Goal: Task Accomplishment & Management: Manage account settings

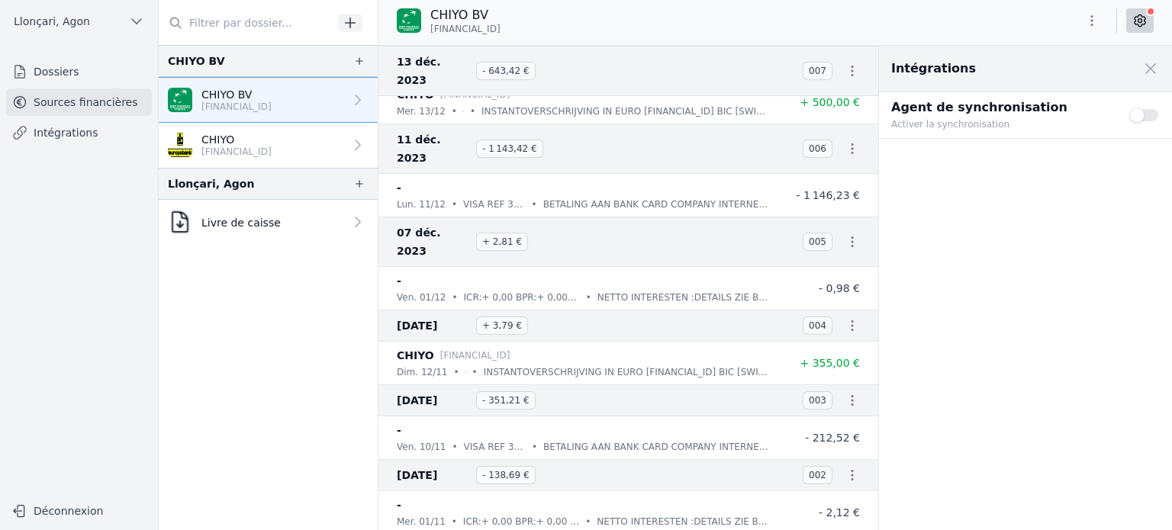
scroll to position [25124, 0]
click at [76, 67] on link "Dossiers" at bounding box center [79, 71] width 146 height 27
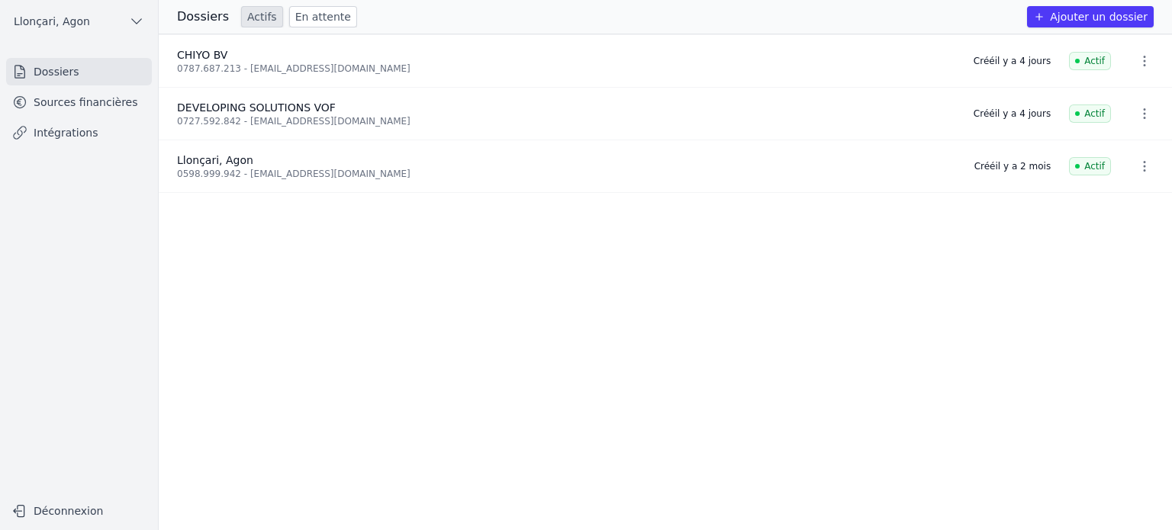
click at [1137, 66] on icon "button" at bounding box center [1144, 60] width 15 height 15
click at [208, 62] on div at bounding box center [586, 265] width 1172 height 530
click at [85, 102] on link "Sources financières" at bounding box center [79, 102] width 146 height 27
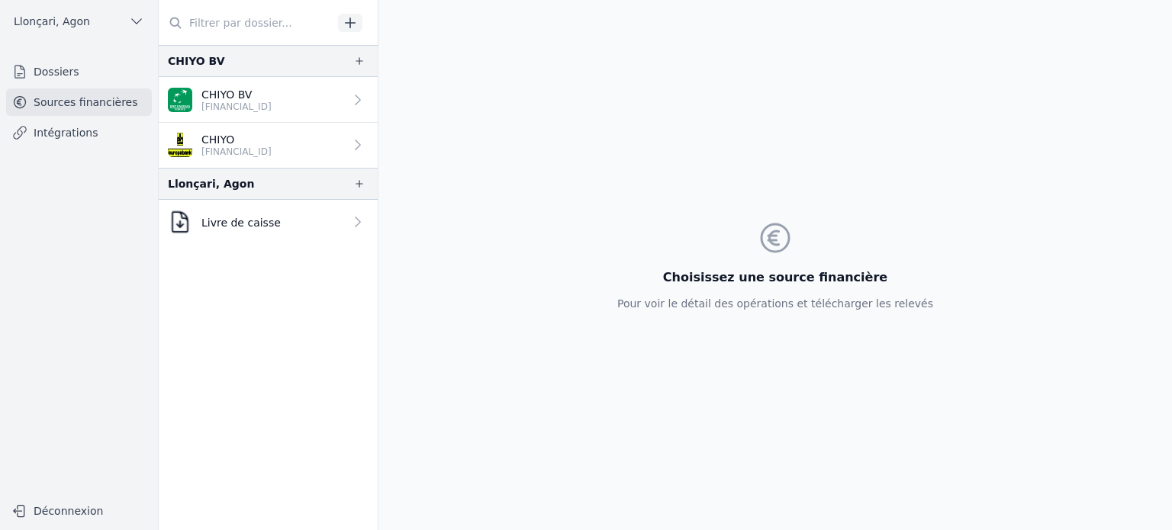
click at [239, 98] on p "CHIYO BV" at bounding box center [236, 94] width 70 height 15
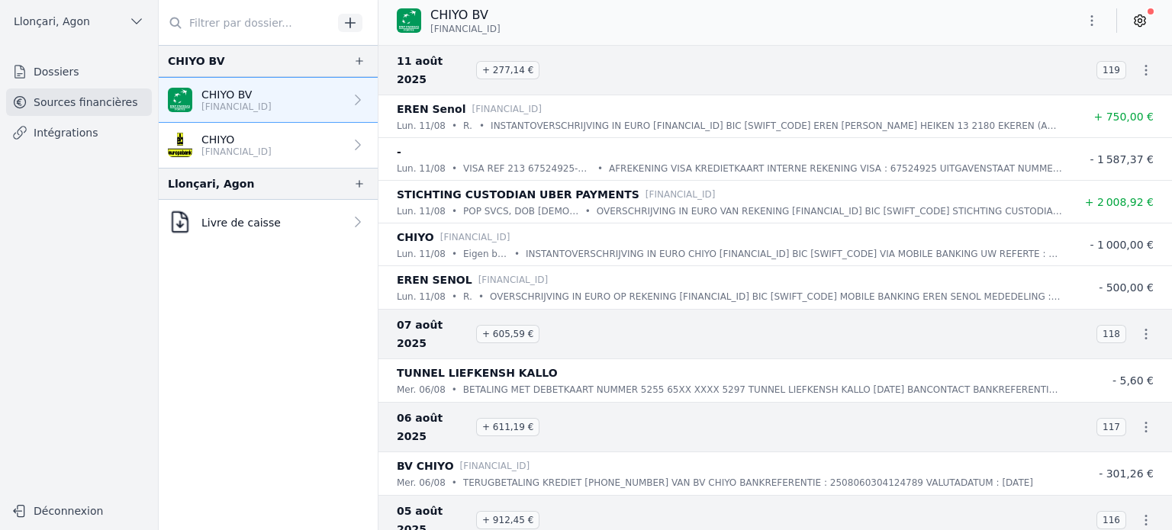
click at [1145, 63] on icon "button" at bounding box center [1146, 70] width 15 height 15
click at [1096, 19] on div at bounding box center [586, 265] width 1172 height 530
click at [1096, 20] on icon "button" at bounding box center [1091, 20] width 15 height 15
click at [1043, 79] on button "Exporter" at bounding box center [1056, 81] width 110 height 28
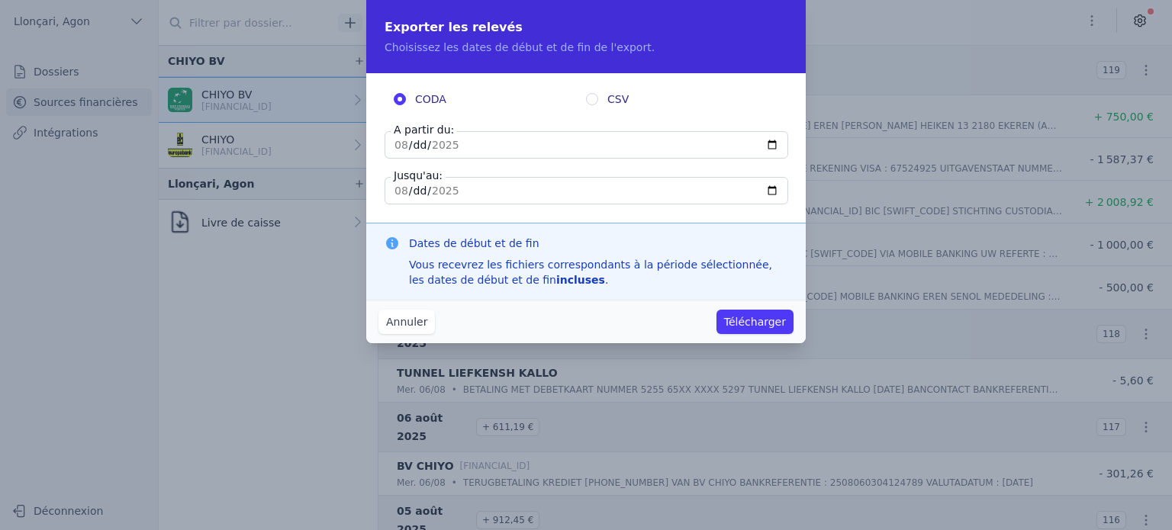
click at [394, 323] on button "Annuler" at bounding box center [407, 322] width 56 height 24
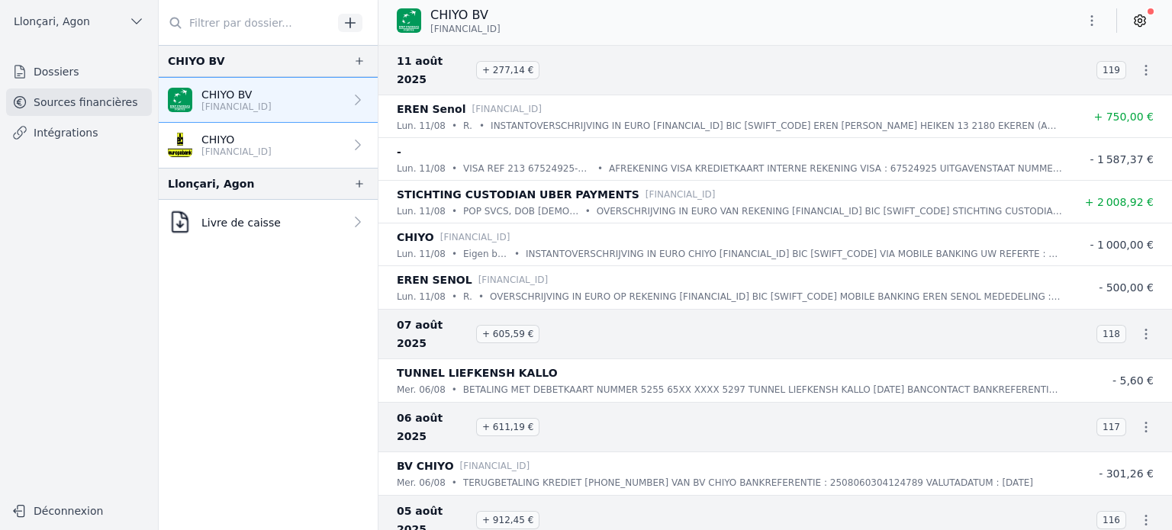
click at [62, 69] on link "Dossiers" at bounding box center [79, 71] width 146 height 27
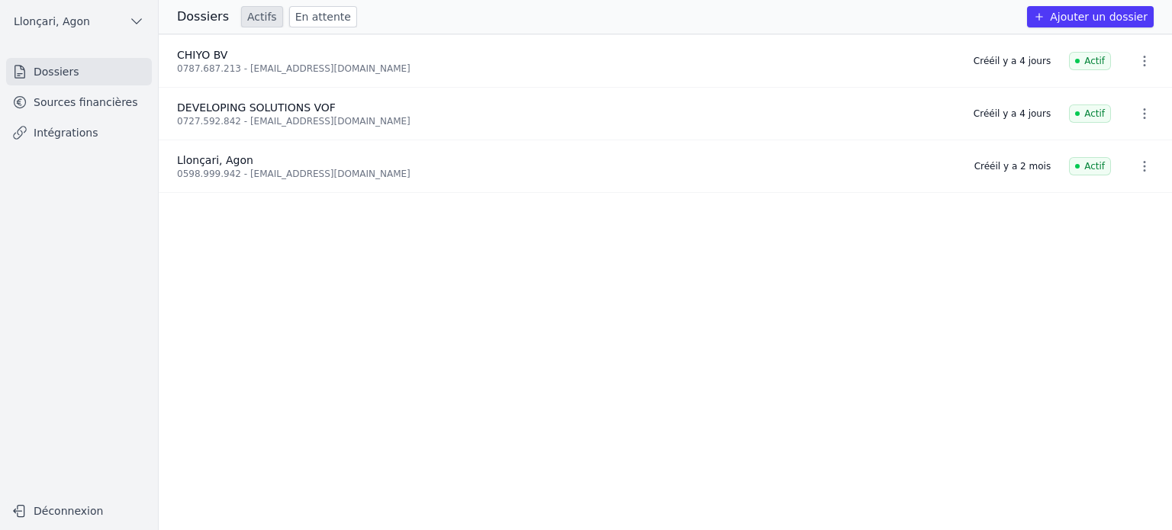
click at [92, 106] on link "Sources financières" at bounding box center [79, 102] width 146 height 27
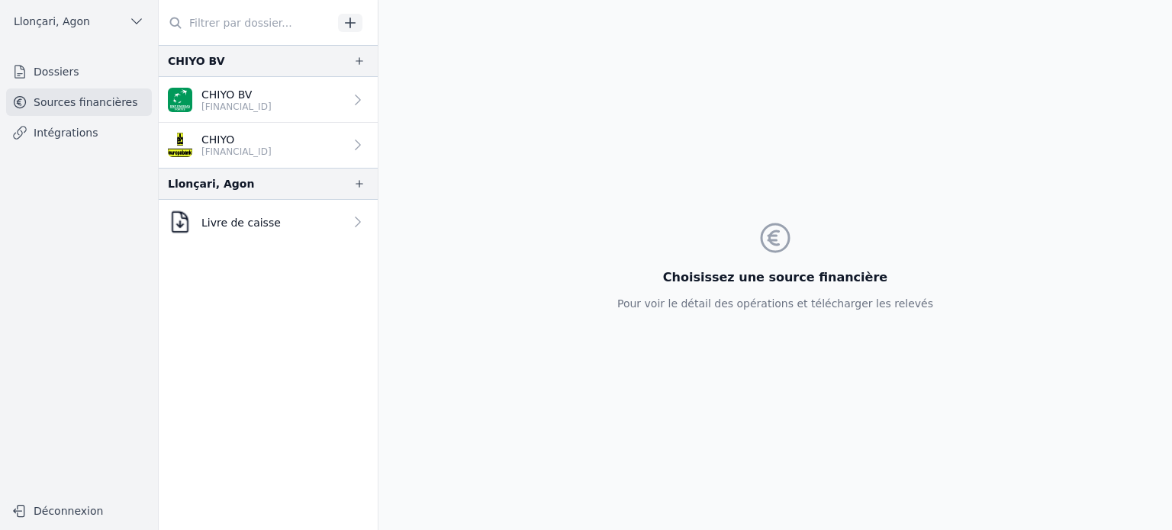
click at [292, 105] on link "CHIYO BV BE66 0019 4581 4643" at bounding box center [268, 100] width 219 height 46
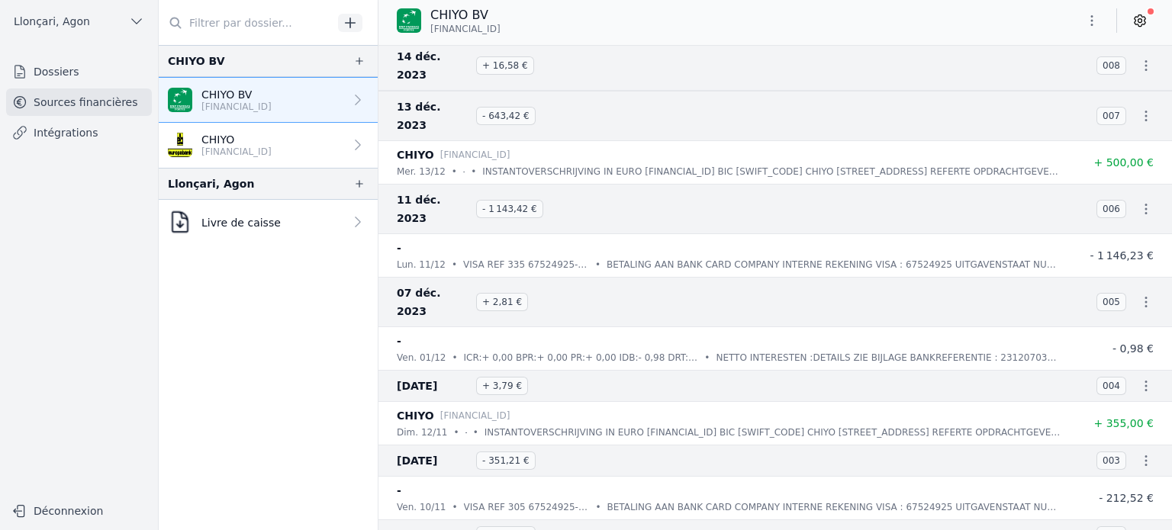
scroll to position [24204, 0]
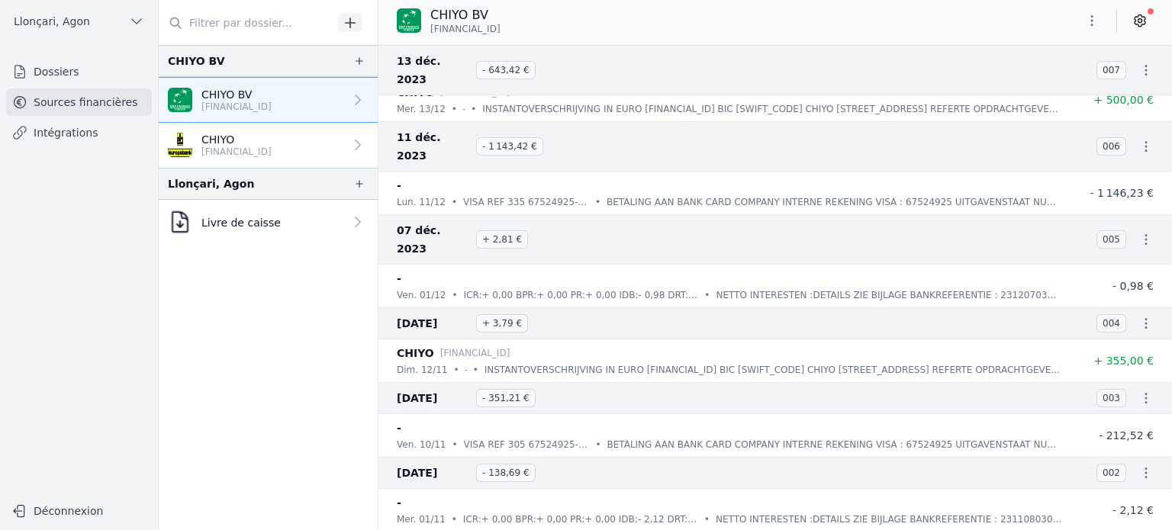
click at [272, 149] on p "BE70 6718 0291 2925" at bounding box center [236, 152] width 70 height 12
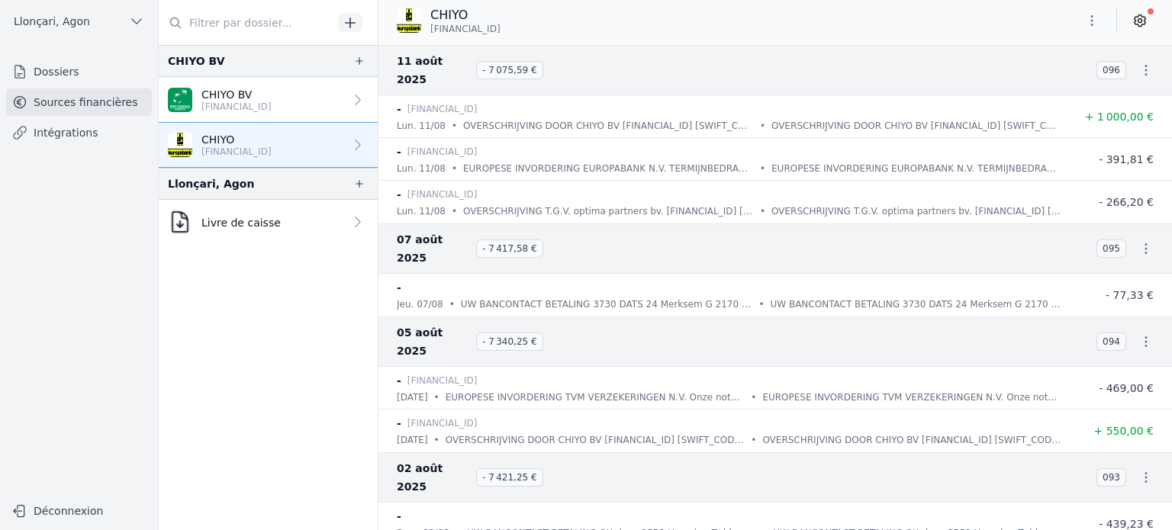
click at [299, 99] on link "CHIYO BV BE66 0019 4581 4643" at bounding box center [268, 100] width 219 height 46
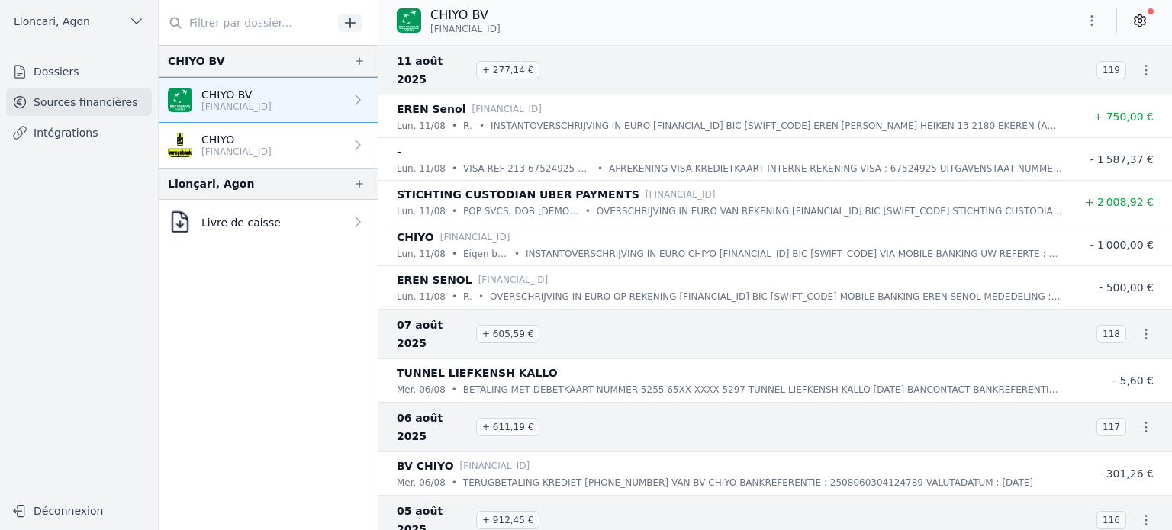
click at [1145, 23] on icon at bounding box center [1140, 20] width 15 height 15
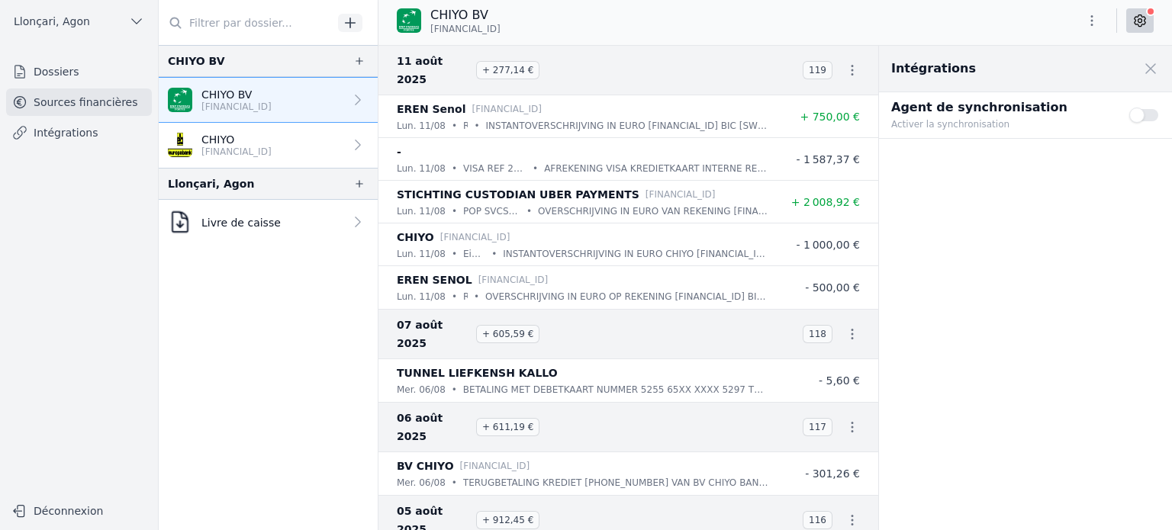
click at [1058, 6] on div "CHIYO BV BE66 0019 4581 4643" at bounding box center [776, 20] width 794 height 29
click at [1084, 21] on icon "button" at bounding box center [1091, 20] width 15 height 15
drag, startPoint x: 875, startPoint y: 50, endPoint x: 877, endPoint y: 124, distance: 74.0
click at [877, 124] on div at bounding box center [586, 265] width 1172 height 530
click at [1043, 305] on div "Intégrations Close panel Agent de synchronisation Activer la synchronisation Us…" at bounding box center [1025, 288] width 293 height 485
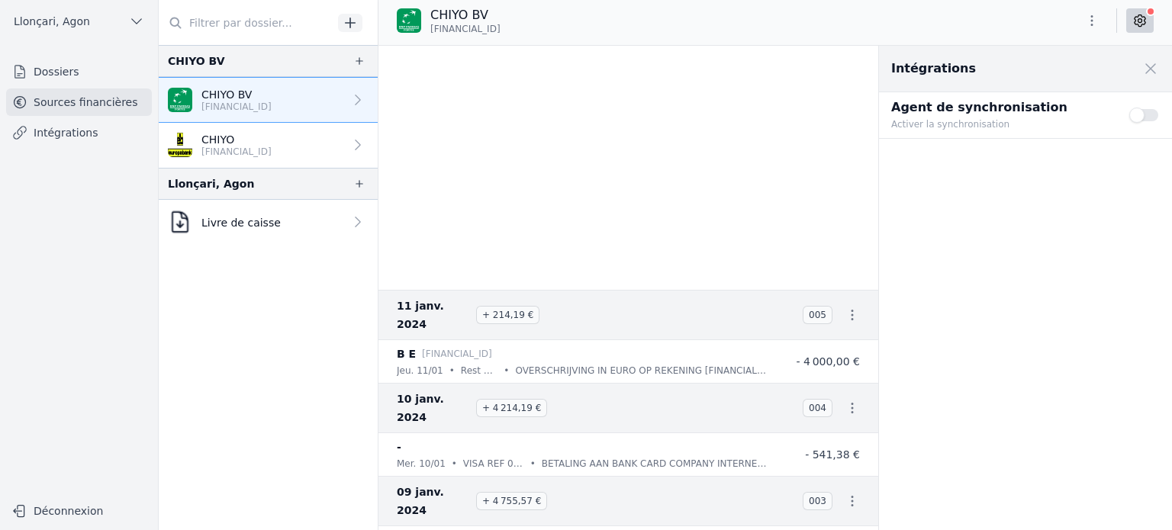
scroll to position [24879, 0]
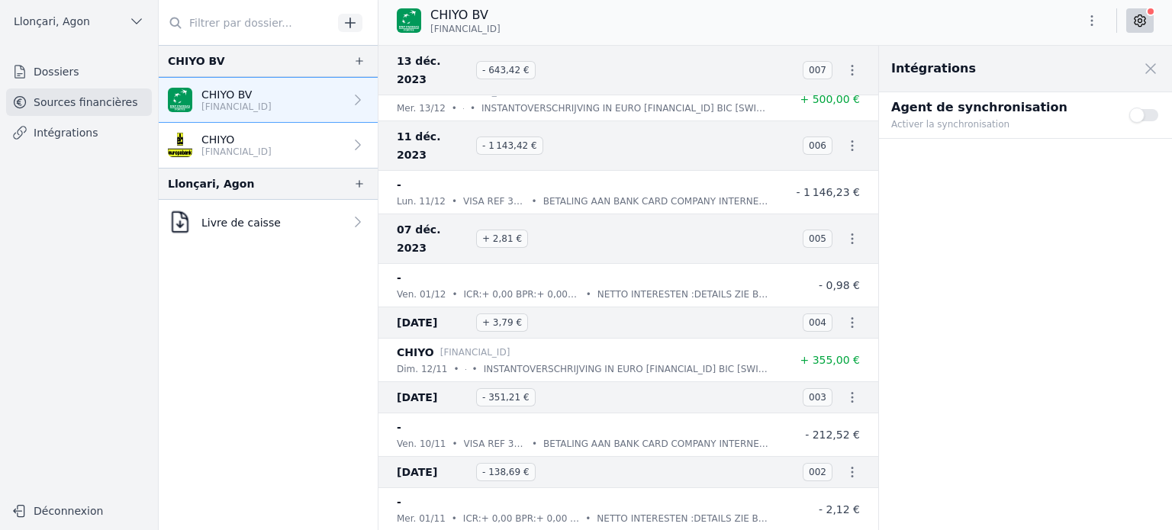
click at [70, 68] on link "Dossiers" at bounding box center [79, 71] width 146 height 27
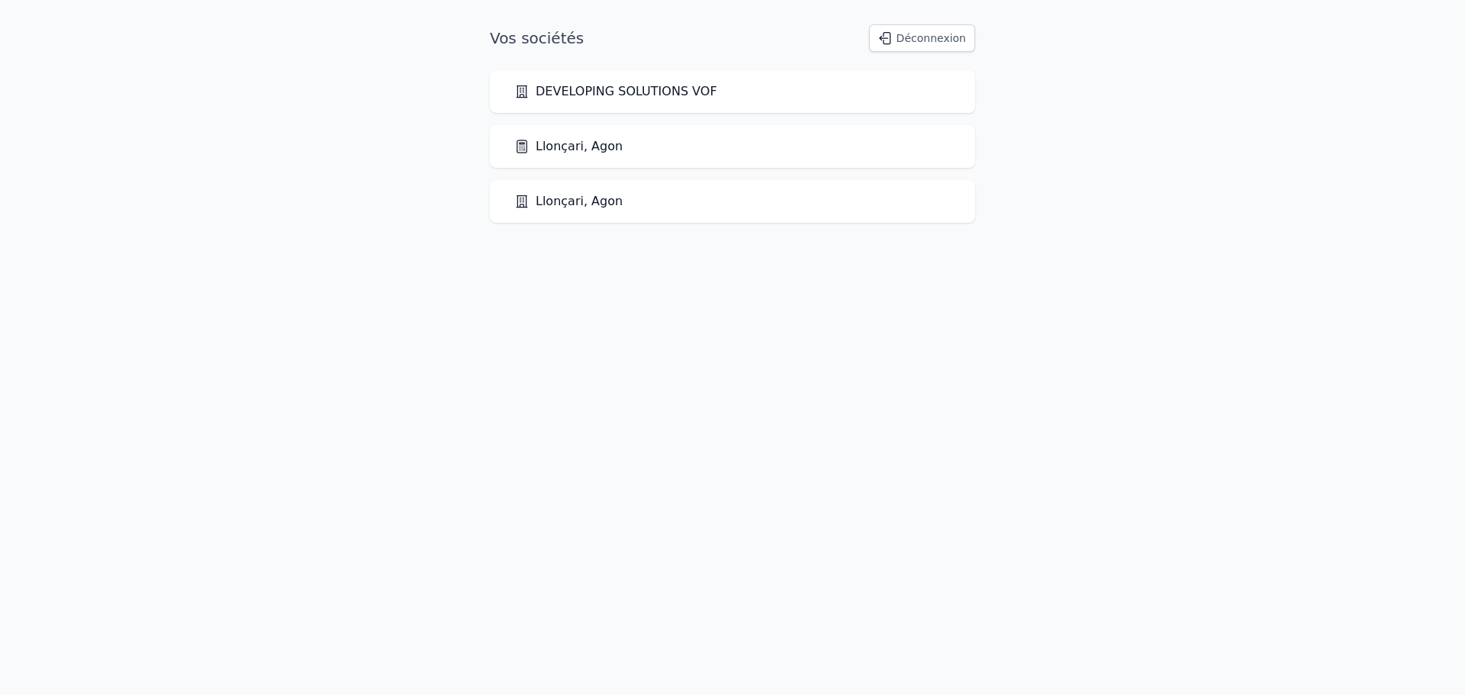
click at [920, 40] on button "Déconnexion" at bounding box center [922, 37] width 106 height 27
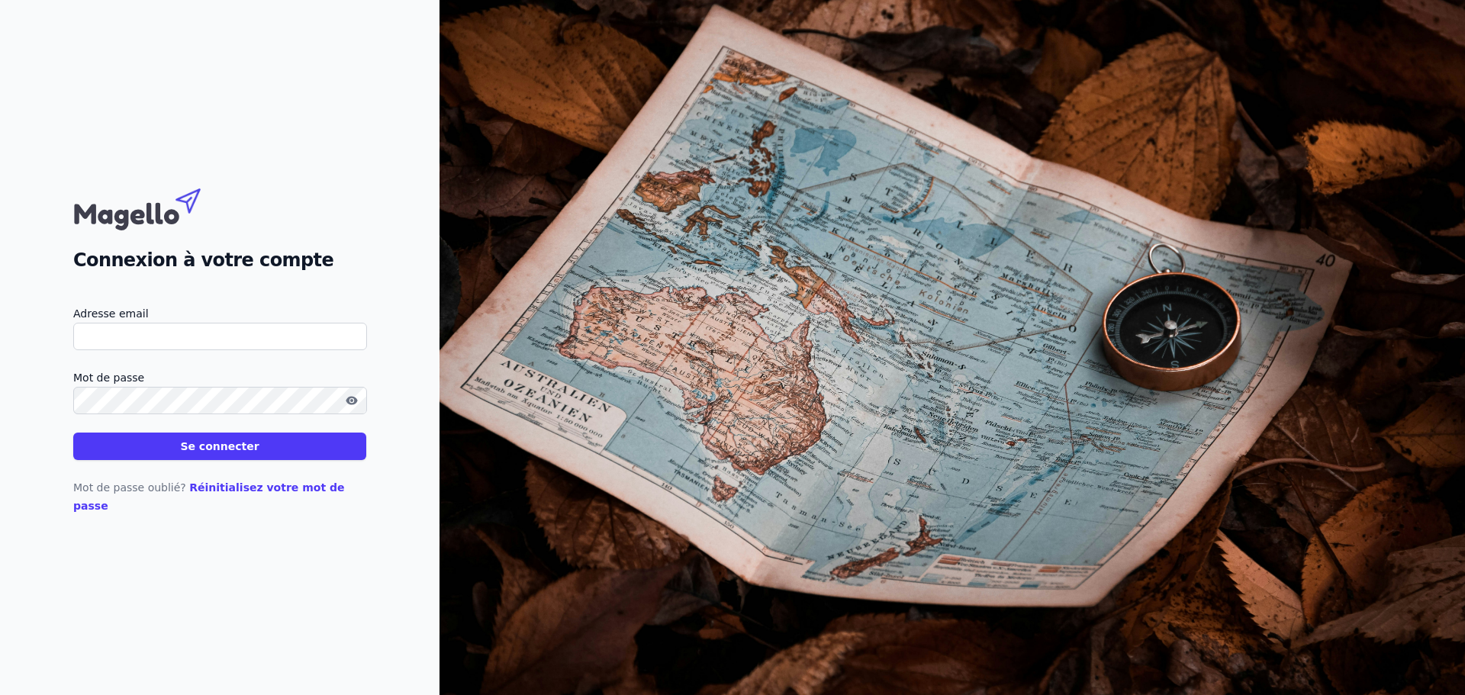
click at [182, 346] on input "Adresse email" at bounding box center [220, 336] width 294 height 27
click at [182, 350] on input "Adresse email" at bounding box center [220, 336] width 294 height 27
click at [73, 433] on button "Se connecter" at bounding box center [219, 446] width 293 height 27
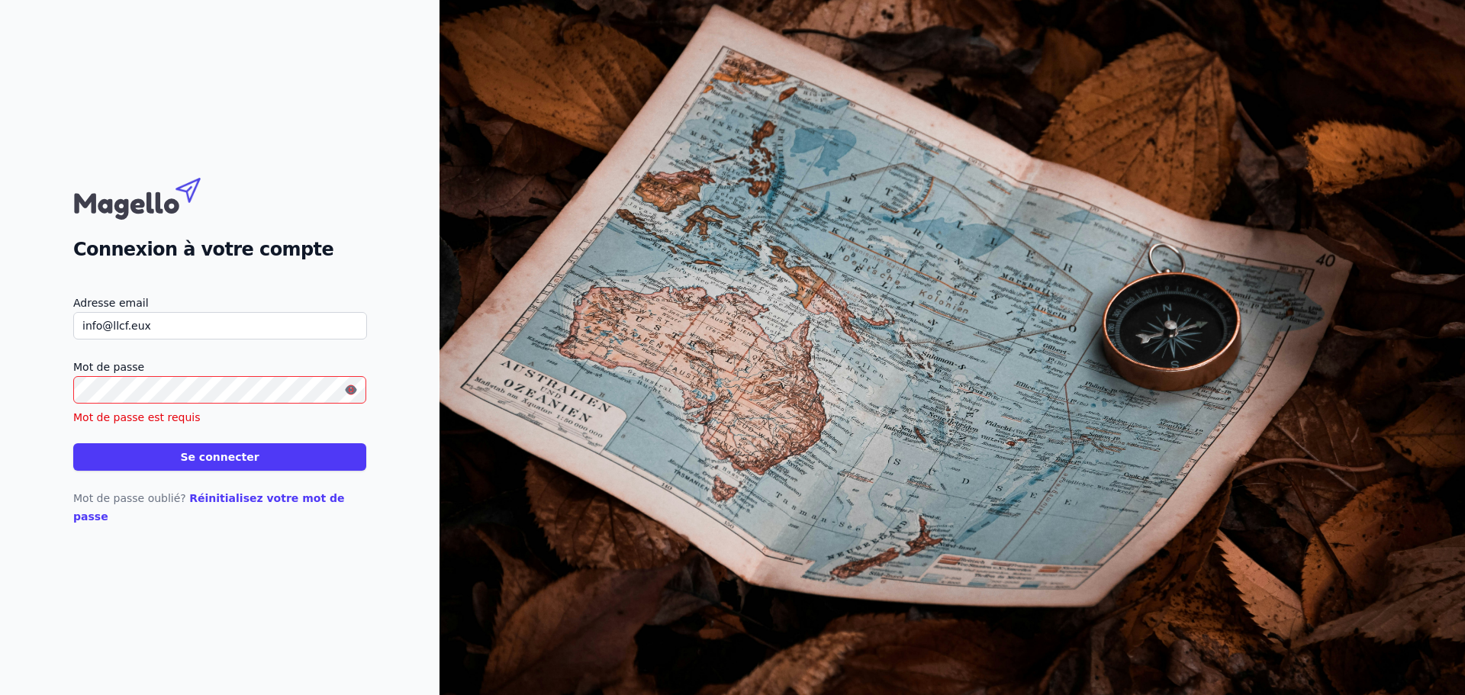
type input "info@llcf.eu"
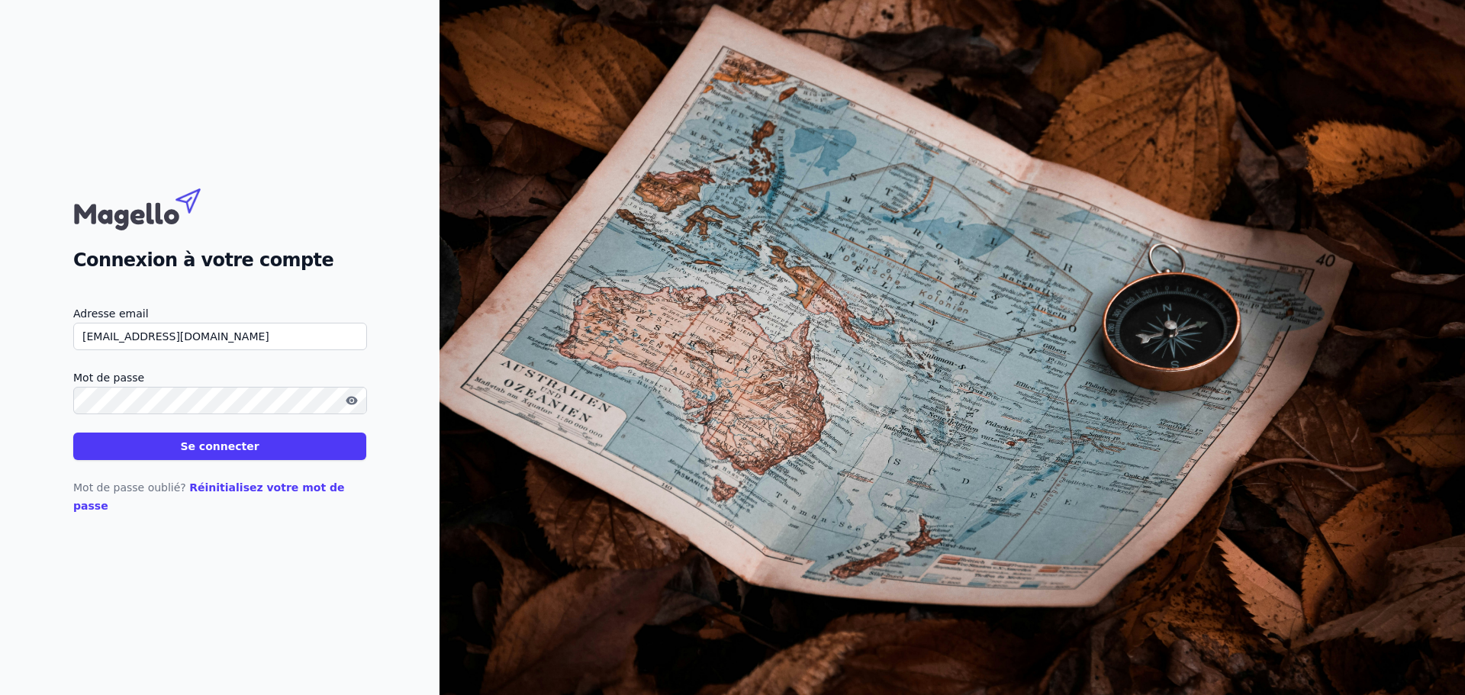
click at [73, 433] on button "Se connecter" at bounding box center [219, 446] width 293 height 27
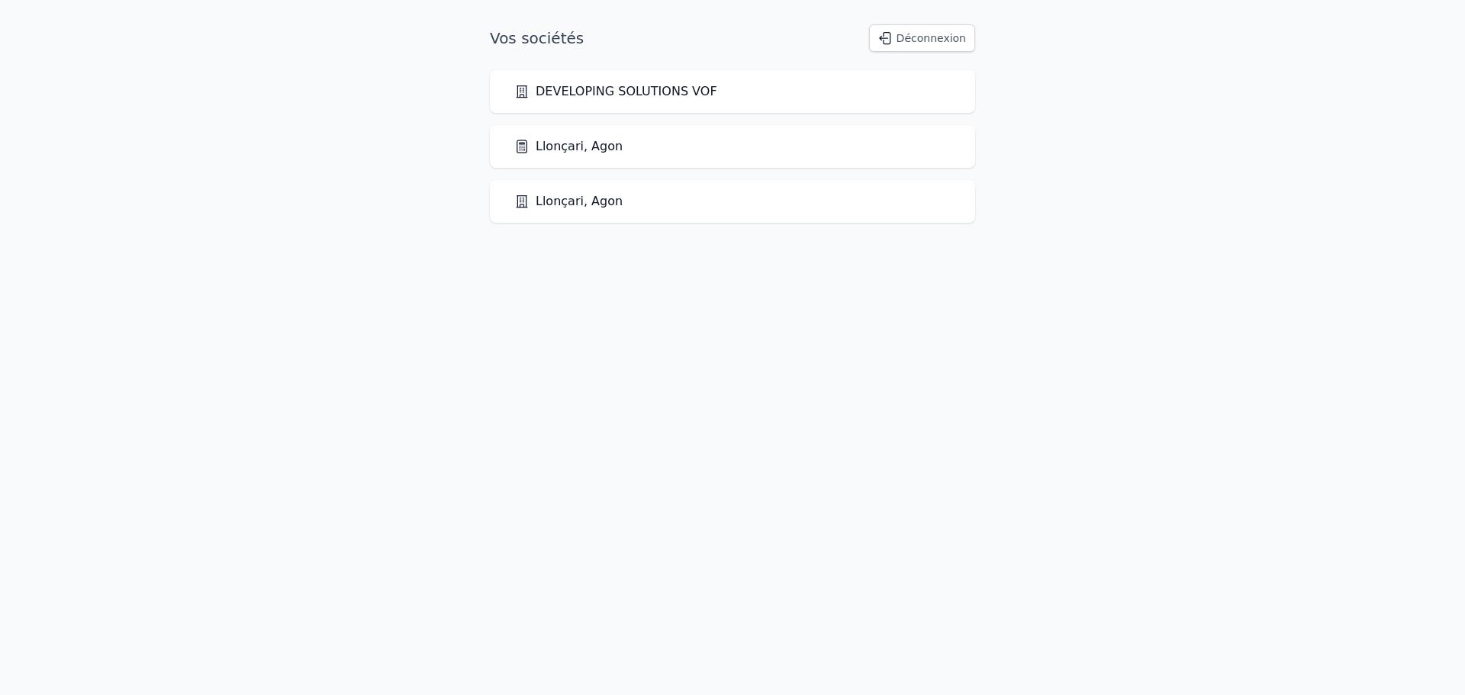
click at [566, 147] on link "Llonçari, Agon" at bounding box center [568, 146] width 108 height 18
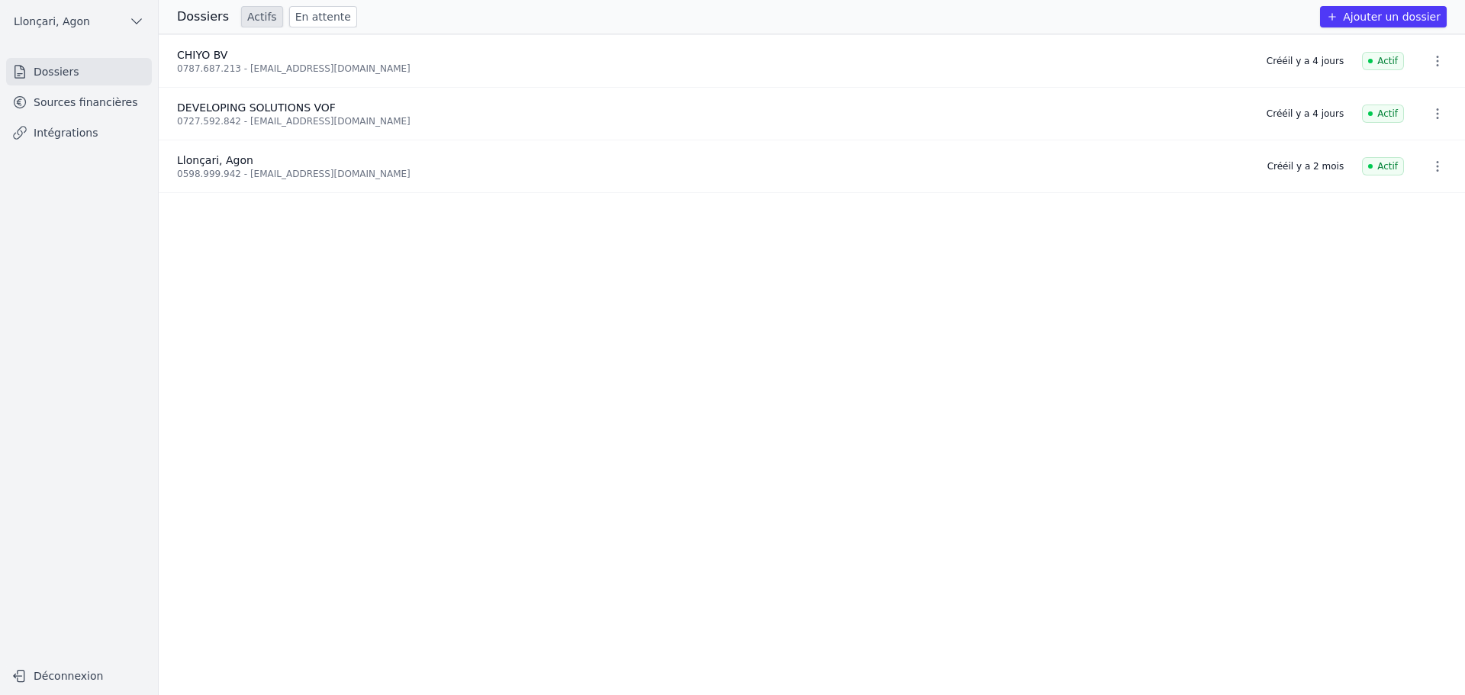
click at [124, 21] on button "Llonçari, Agon" at bounding box center [79, 21] width 146 height 24
click at [70, 92] on span "Llonçari, Agon" at bounding box center [72, 86] width 76 height 15
click at [192, 18] on h3 "Dossiers" at bounding box center [203, 17] width 52 height 18
click at [131, 22] on icon "button" at bounding box center [136, 21] width 15 height 15
click at [134, 21] on icon "button" at bounding box center [137, 21] width 10 height 5
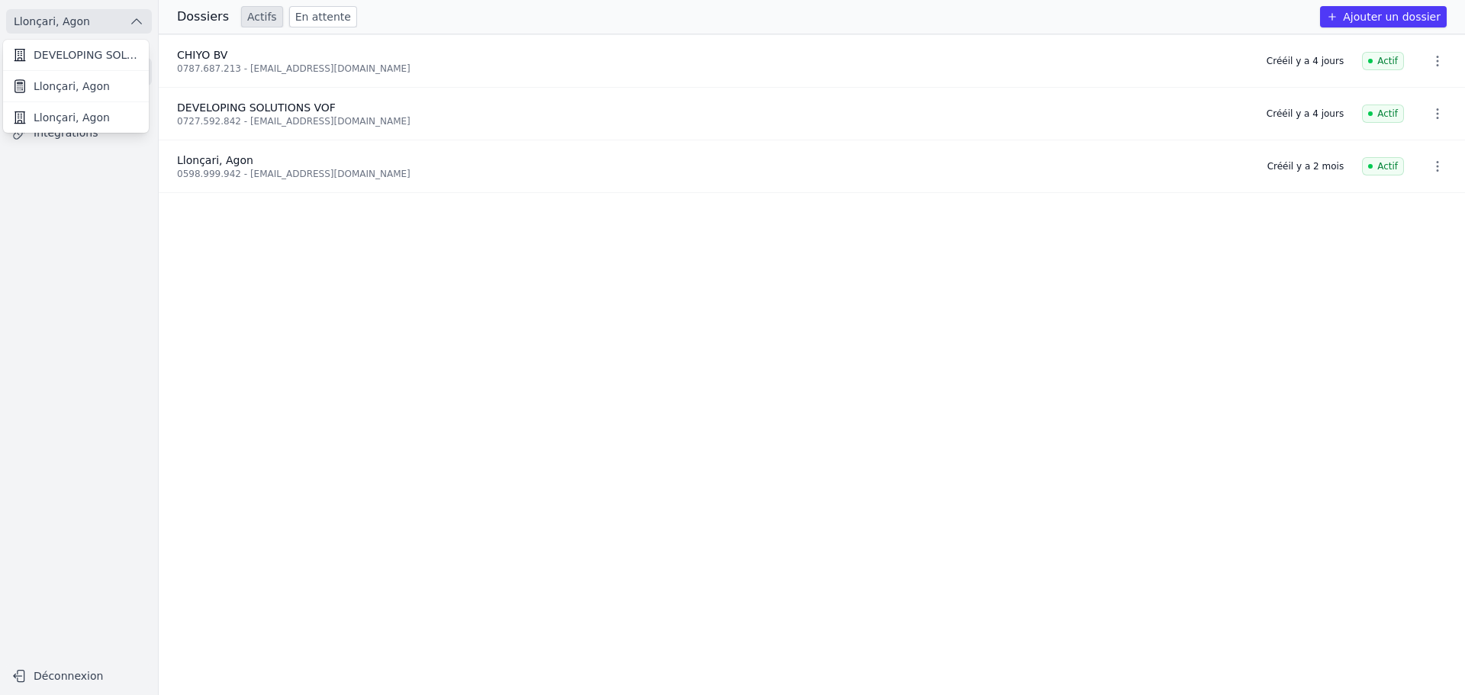
click at [61, 93] on span "Llonçari, Agon" at bounding box center [72, 86] width 76 height 15
click at [71, 676] on button "Déconnexion" at bounding box center [79, 676] width 146 height 24
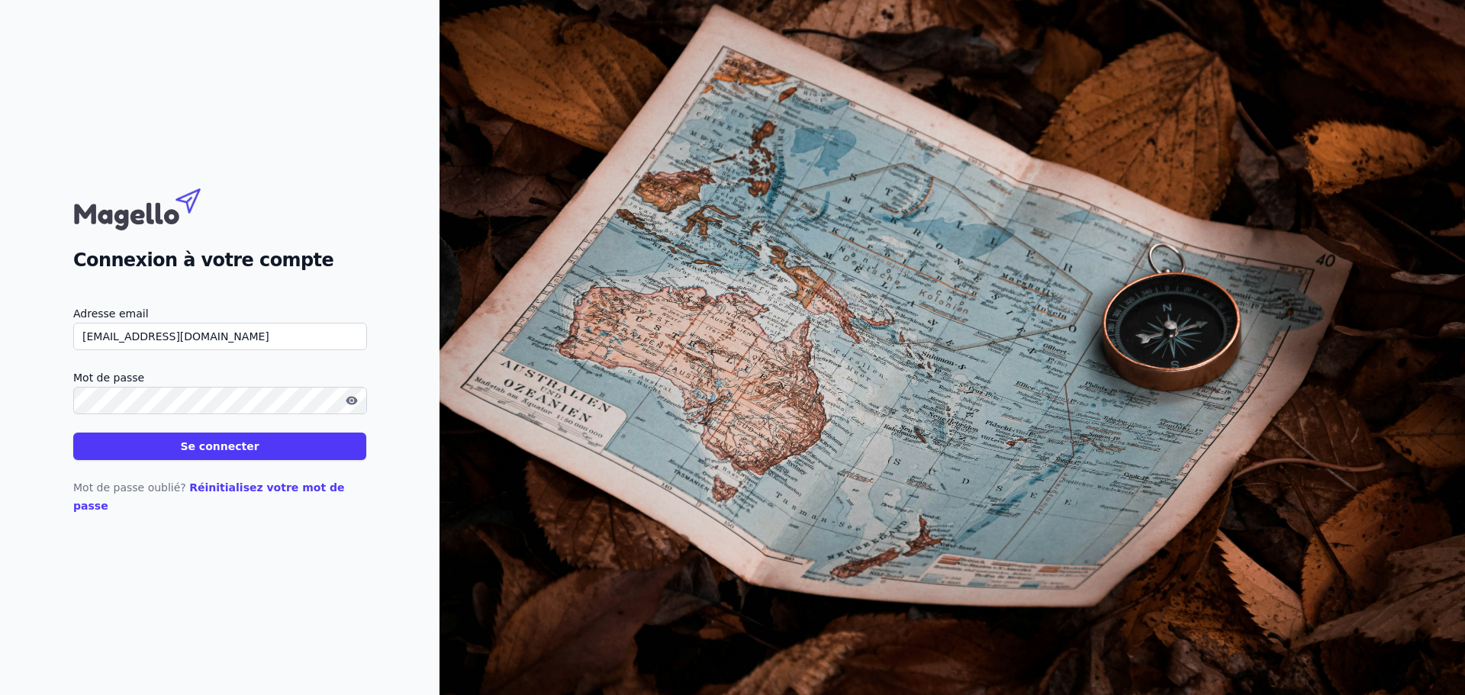
type input "info@llcf.eu"
click at [253, 494] on link "Réinitialisez votre mot de passe" at bounding box center [209, 497] width 272 height 31
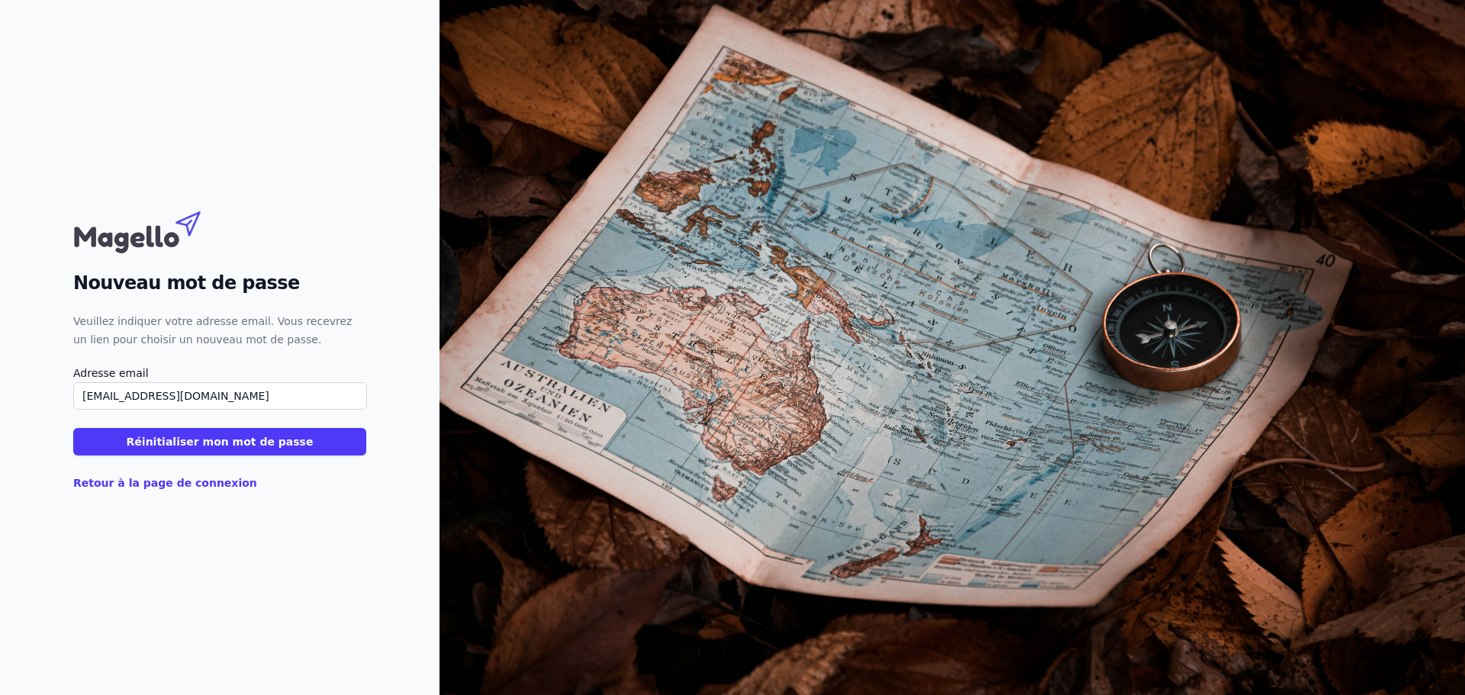
type input "info@llcf.eu"
click at [223, 443] on button "Réinitialiser mon mot de passe" at bounding box center [219, 441] width 293 height 27
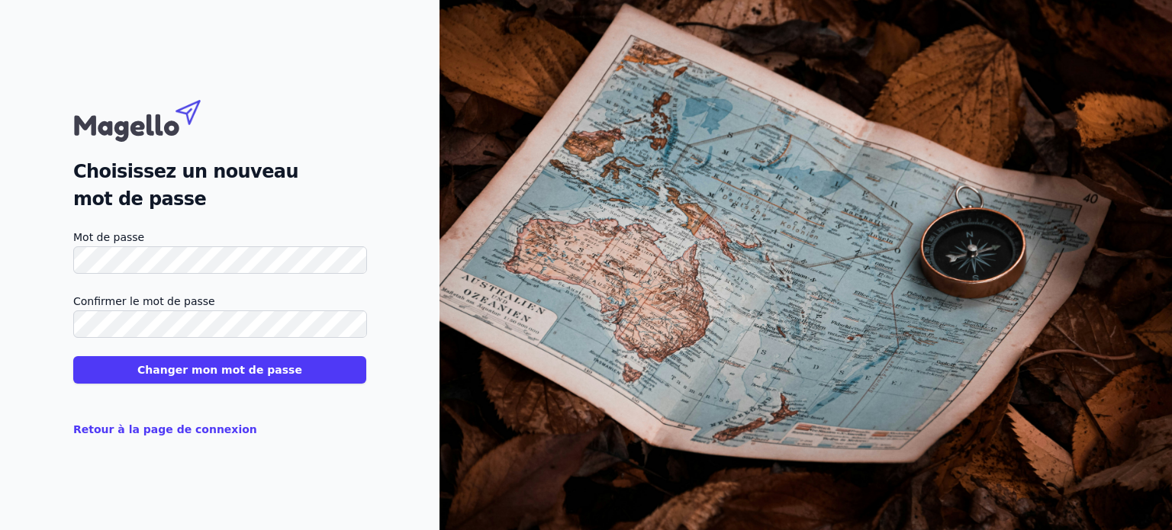
click at [223, 365] on button "Changer mon mot de passe" at bounding box center [219, 369] width 293 height 27
